Goal: Task Accomplishment & Management: Complete application form

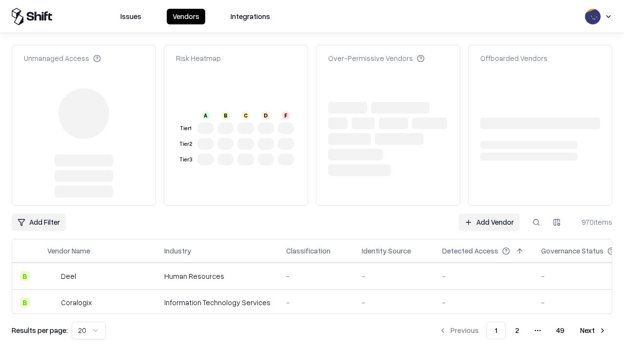
click at [489, 214] on link "Add Vendor" at bounding box center [489, 223] width 61 height 18
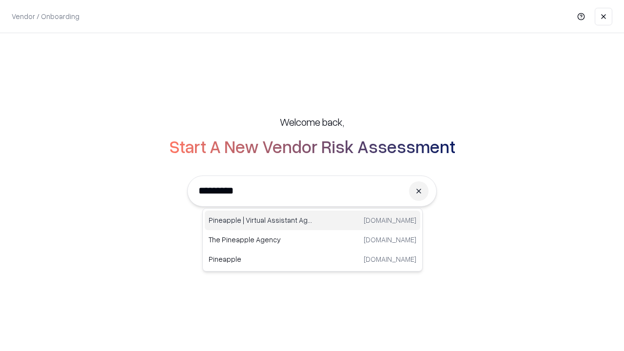
click at [313, 221] on div "Pineapple | Virtual Assistant Agency trypineapple.com" at bounding box center [313, 221] width 216 height 20
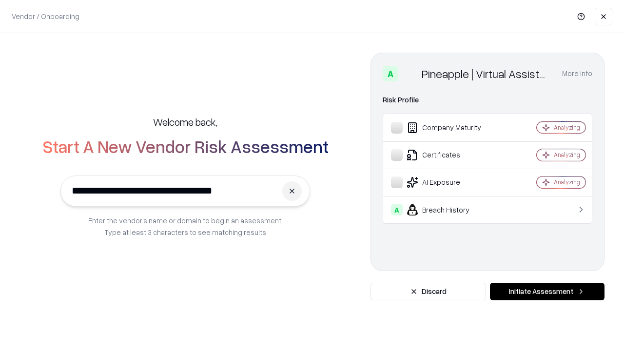
type input "**********"
click at [547, 292] on button "Initiate Assessment" at bounding box center [547, 292] width 115 height 18
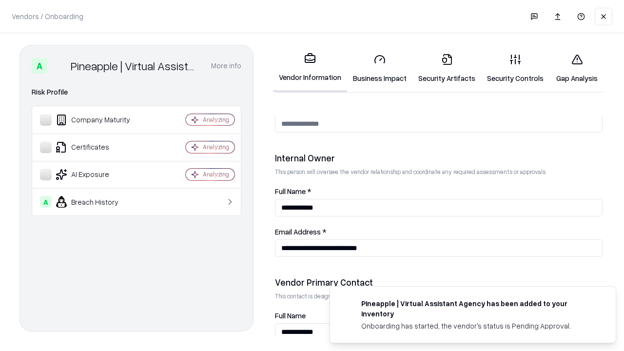
scroll to position [505, 0]
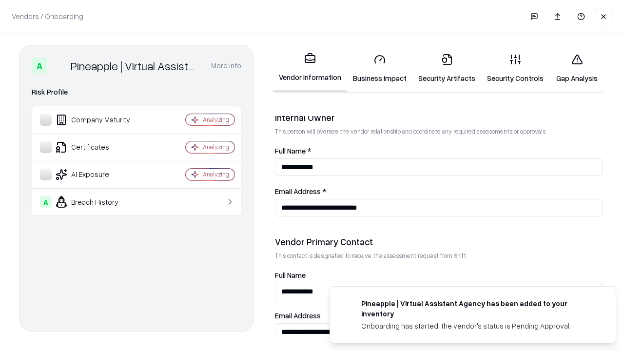
click at [380, 68] on link "Business Impact" at bounding box center [379, 68] width 65 height 45
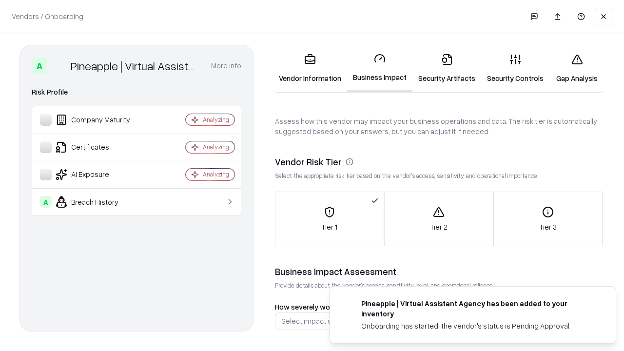
click at [447, 68] on link "Security Artifacts" at bounding box center [447, 68] width 69 height 45
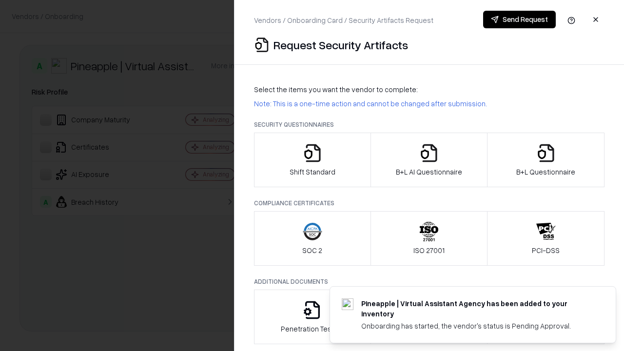
click at [312, 160] on icon "button" at bounding box center [313, 153] width 20 height 20
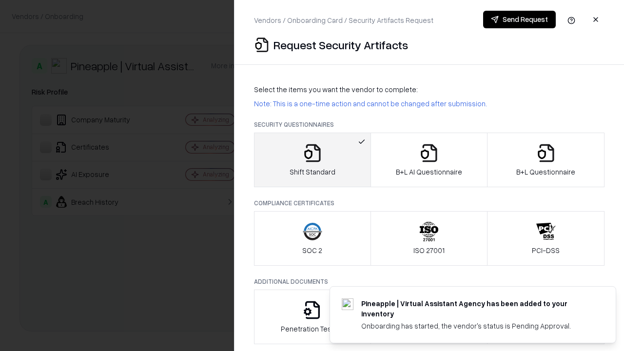
click at [520, 20] on button "Send Request" at bounding box center [519, 20] width 73 height 18
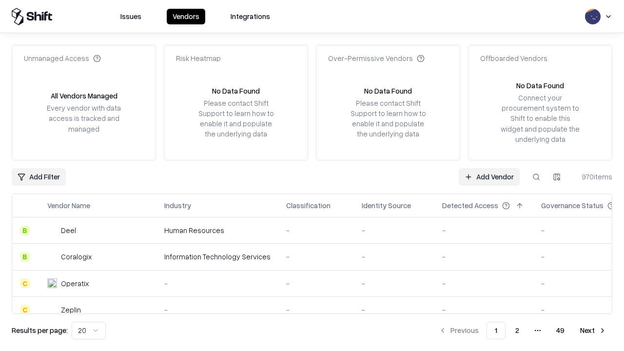
click at [537, 177] on button at bounding box center [537, 177] width 18 height 18
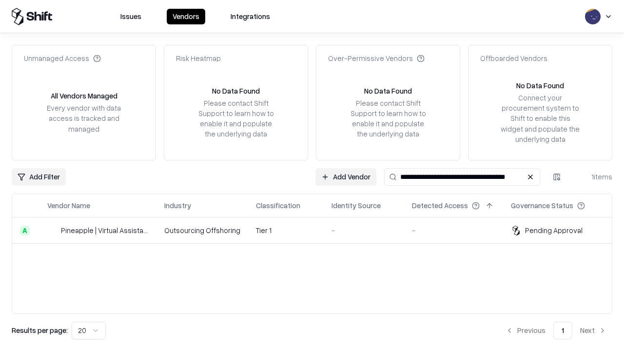
type input "**********"
click at [318, 230] on td "Tier 1" at bounding box center [286, 231] width 76 height 26
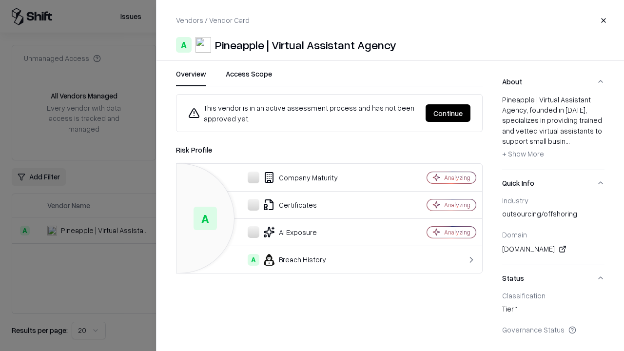
click at [448, 113] on button "Continue" at bounding box center [448, 113] width 45 height 18
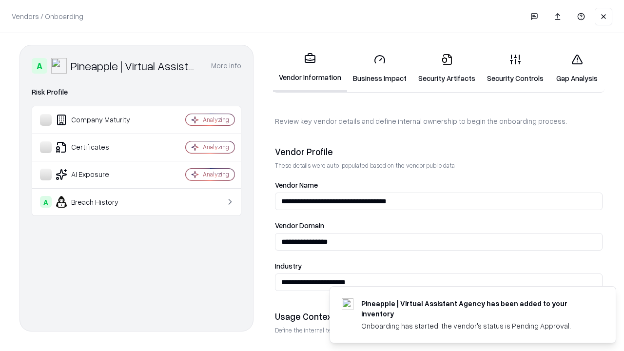
click at [447, 68] on link "Security Artifacts" at bounding box center [447, 68] width 69 height 45
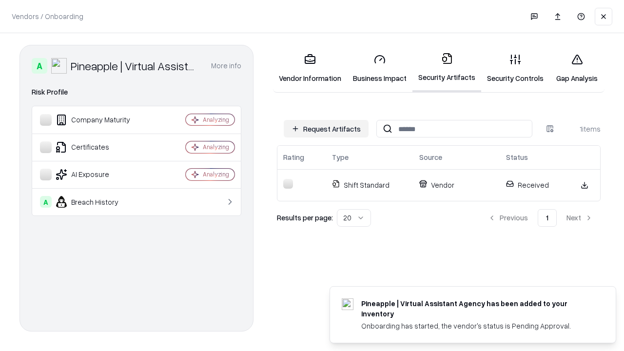
click at [516, 68] on link "Security Controls" at bounding box center [516, 68] width 68 height 45
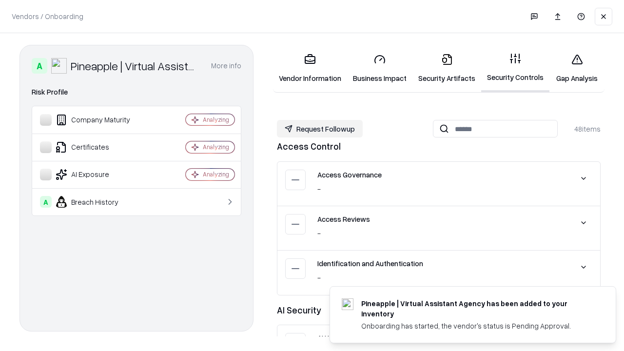
click at [320, 129] on button "Request Followup" at bounding box center [320, 129] width 86 height 18
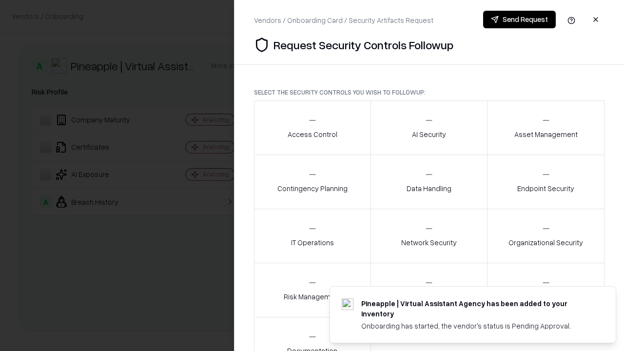
click at [312, 128] on div "Access Control" at bounding box center [313, 128] width 50 height 24
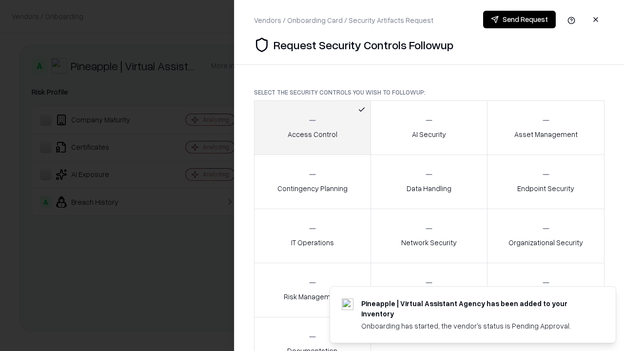
click at [520, 20] on button "Send Request" at bounding box center [519, 20] width 73 height 18
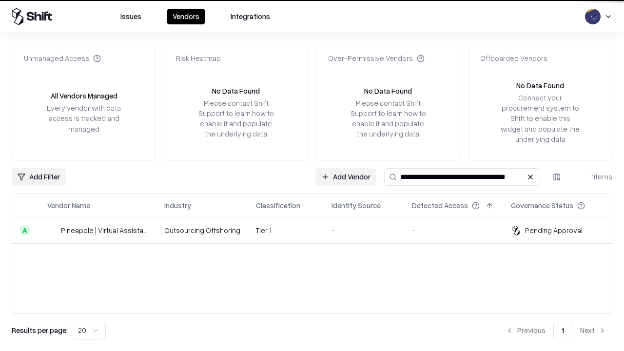
type input "**********"
click at [318, 230] on td "Tier 1" at bounding box center [286, 231] width 76 height 26
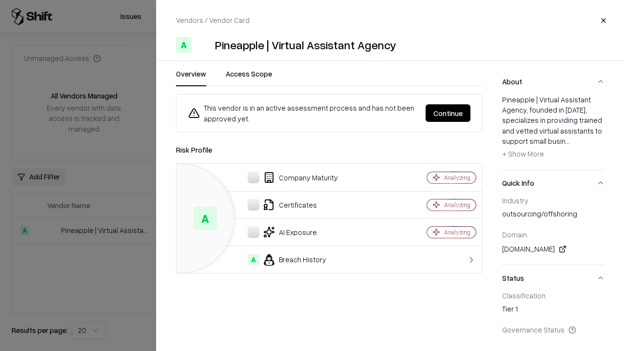
click at [448, 113] on button "Continue" at bounding box center [448, 113] width 45 height 18
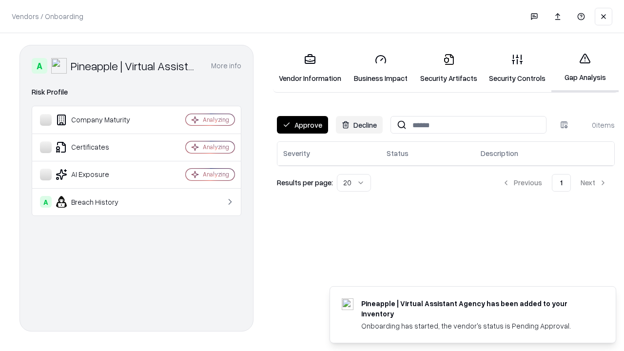
click at [302, 125] on button "Approve" at bounding box center [302, 125] width 51 height 18
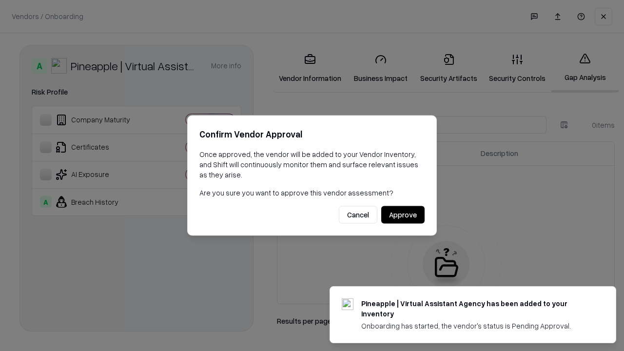
click at [403, 215] on button "Approve" at bounding box center [403, 215] width 43 height 18
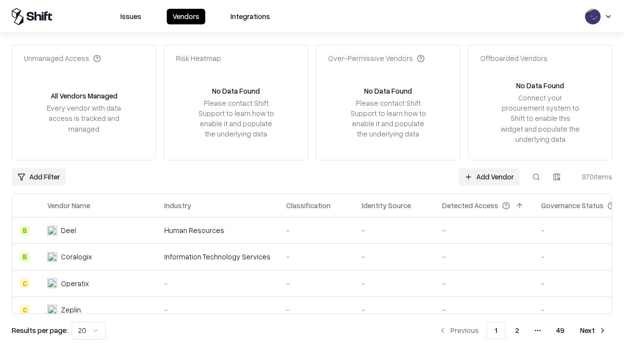
type input "**********"
click at [489, 177] on link "Add Vendor" at bounding box center [489, 177] width 61 height 18
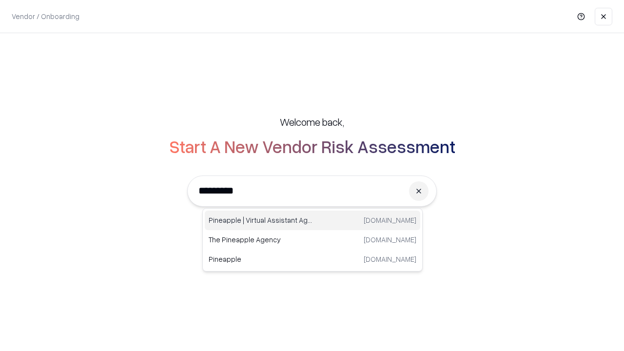
click at [313, 221] on div "Pineapple | Virtual Assistant Agency trypineapple.com" at bounding box center [313, 221] width 216 height 20
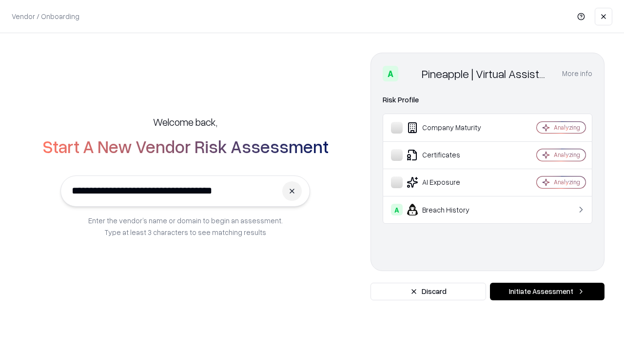
type input "**********"
click at [547, 292] on button "Initiate Assessment" at bounding box center [547, 292] width 115 height 18
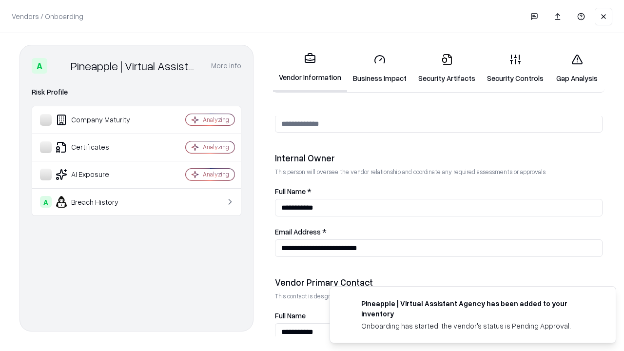
scroll to position [505, 0]
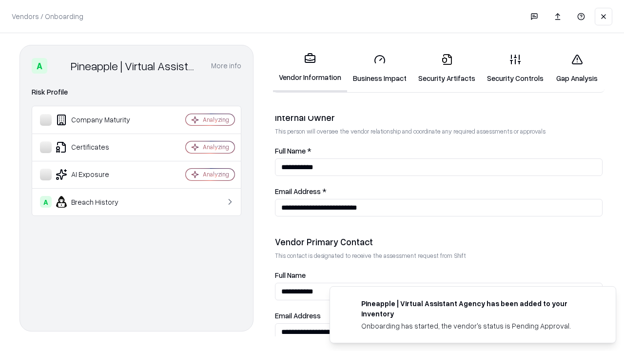
click at [577, 68] on link "Gap Analysis" at bounding box center [577, 68] width 55 height 45
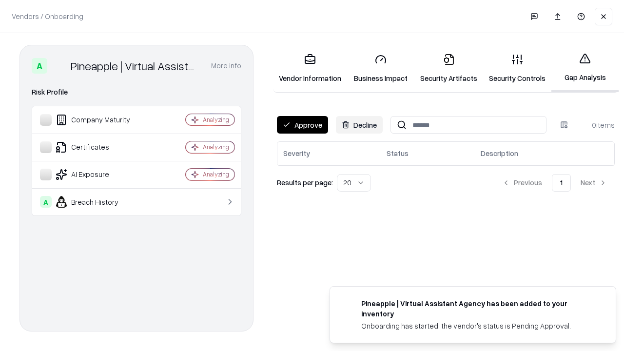
click at [302, 125] on button "Approve" at bounding box center [302, 125] width 51 height 18
